Goal: Book appointment/travel/reservation

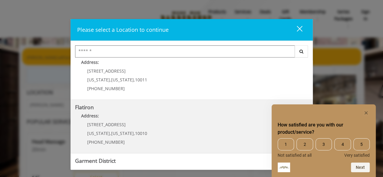
scroll to position [151, 0]
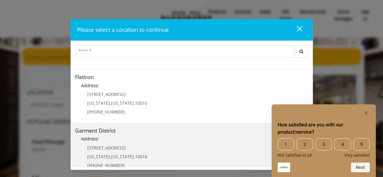
click at [130, 137] on District "Address:" at bounding box center [191, 141] width 233 height 10
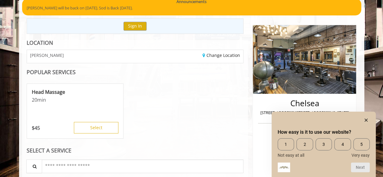
scroll to position [118, 0]
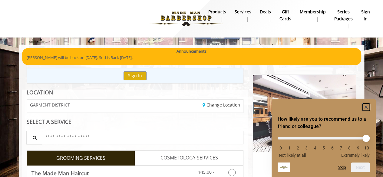
click at [365, 106] on icon "Hide survey" at bounding box center [366, 107] width 3 height 3
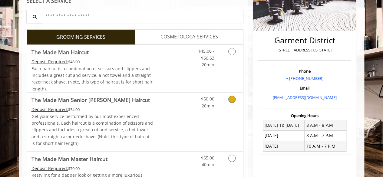
click at [161, 70] on link "Discounted Price" at bounding box center [171, 69] width 36 height 48
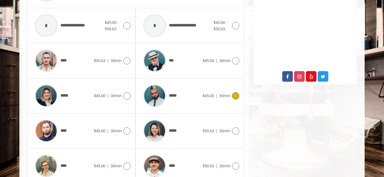
scroll to position [321, 0]
